Goal: Browse casually: Explore the website without a specific task or goal

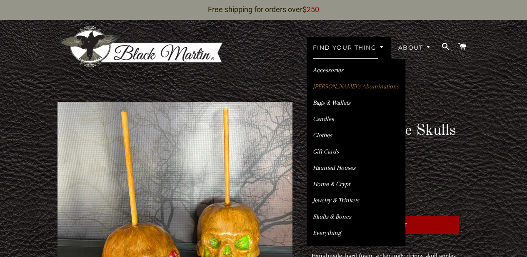
click at [361, 79] on link "[PERSON_NAME]’s Abominations" at bounding box center [356, 86] width 99 height 15
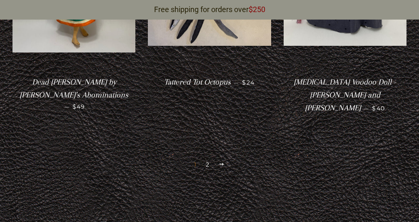
scroll to position [1888, 0]
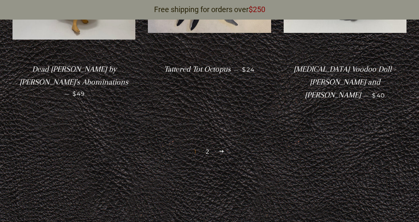
click at [209, 145] on link "2" at bounding box center [207, 151] width 10 height 12
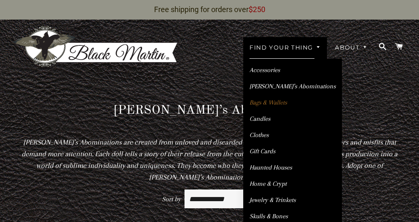
click at [277, 95] on link "Bags & Wallets" at bounding box center [292, 102] width 99 height 15
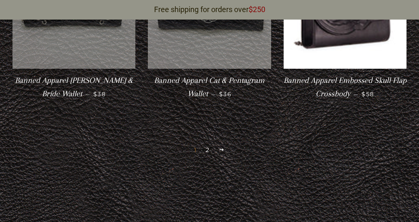
scroll to position [1435, 0]
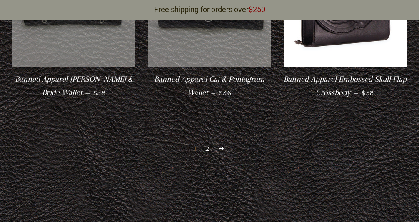
click at [208, 142] on link "2" at bounding box center [207, 148] width 10 height 12
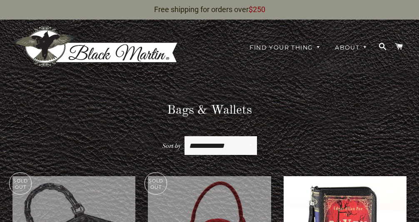
drag, startPoint x: 309, startPoint y: 0, endPoint x: 257, endPoint y: 67, distance: 84.3
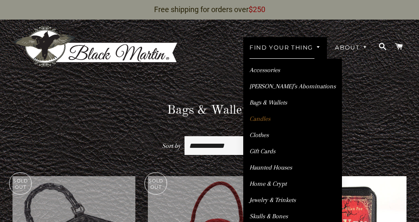
click at [269, 113] on link "Candles" at bounding box center [292, 119] width 99 height 15
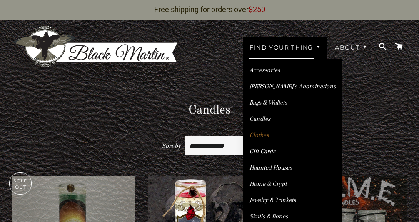
click at [272, 128] on link "Clothes" at bounding box center [292, 135] width 99 height 15
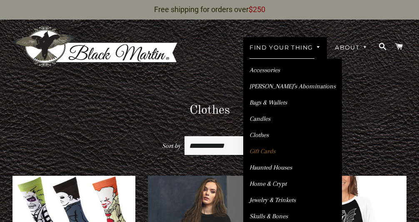
click at [262, 144] on link "Gift Cards" at bounding box center [292, 151] width 99 height 15
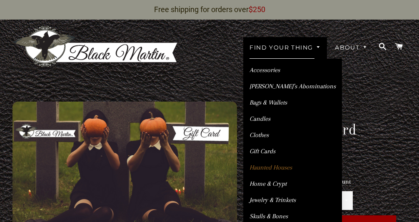
click at [284, 160] on link "Haunted Houses" at bounding box center [292, 167] width 99 height 15
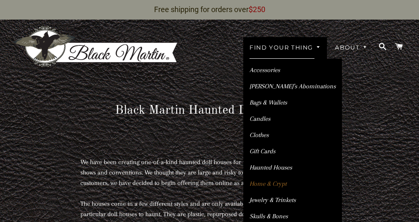
click at [273, 177] on link "Home & Crypt" at bounding box center [292, 184] width 99 height 15
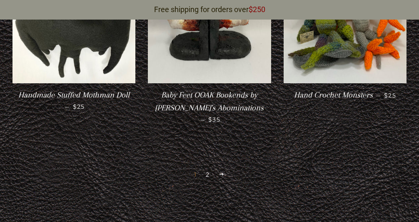
scroll to position [1435, 0]
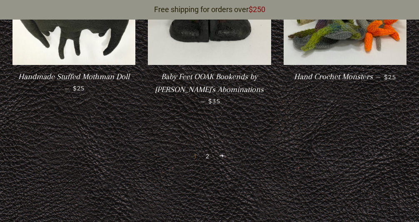
click at [210, 150] on link "2" at bounding box center [207, 156] width 10 height 12
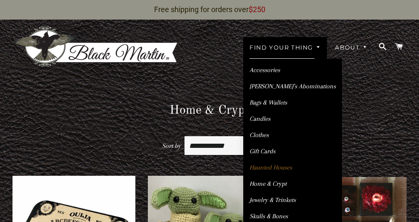
click at [281, 160] on link "Haunted Houses" at bounding box center [292, 167] width 99 height 15
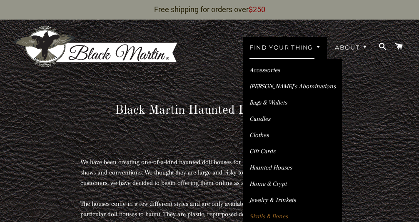
click at [275, 209] on link "Skulls & Bones" at bounding box center [292, 216] width 99 height 15
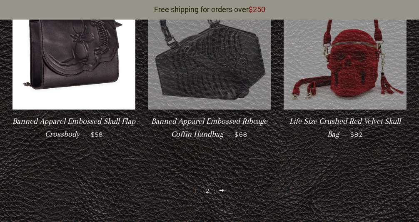
scroll to position [1408, 0]
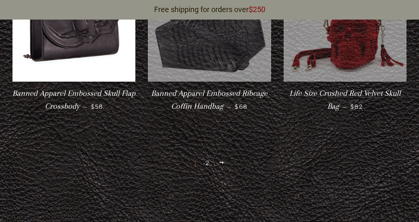
click at [206, 157] on link "2" at bounding box center [207, 163] width 10 height 12
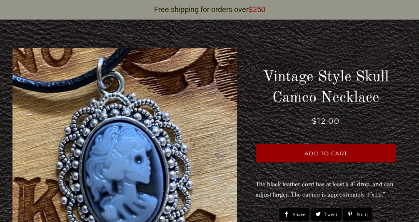
scroll to position [55, 0]
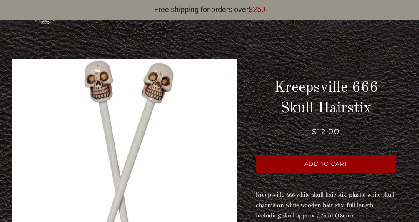
scroll to position [55, 0]
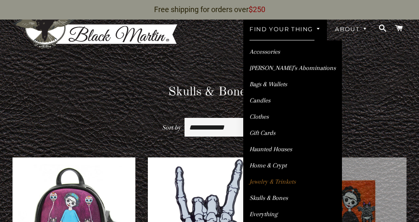
scroll to position [27, 0]
